Goal: Task Accomplishment & Management: Manage account settings

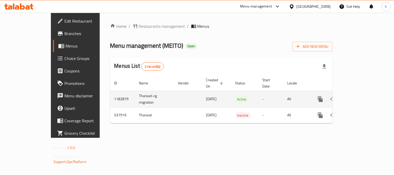
click at [364, 95] on link "enhanced table" at bounding box center [358, 99] width 12 height 12
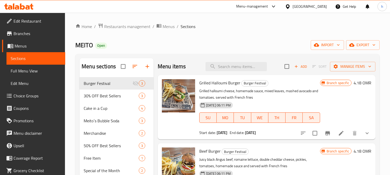
click at [24, 97] on span "Choice Groups" at bounding box center [38, 96] width 48 height 6
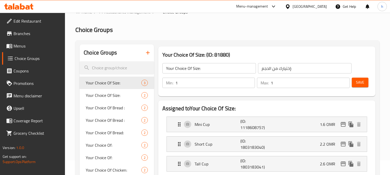
scroll to position [29, 0]
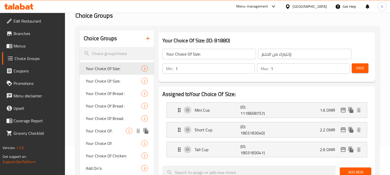
click at [92, 132] on span "Your Choice Of:" at bounding box center [106, 131] width 40 height 6
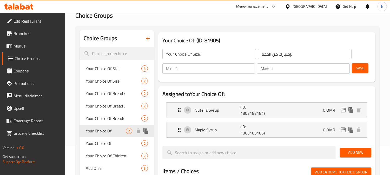
type input "Your Choice Of:"
type input "إختيارك من:"
click at [92, 132] on span "Your Choice Of:" at bounding box center [106, 131] width 40 height 6
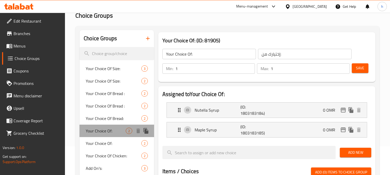
click at [92, 132] on span "Your Choice Of:" at bounding box center [106, 131] width 40 height 6
